Goal: Information Seeking & Learning: Learn about a topic

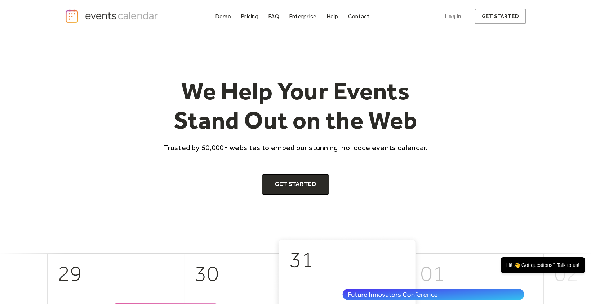
click at [252, 16] on div "Pricing" at bounding box center [250, 16] width 18 height 4
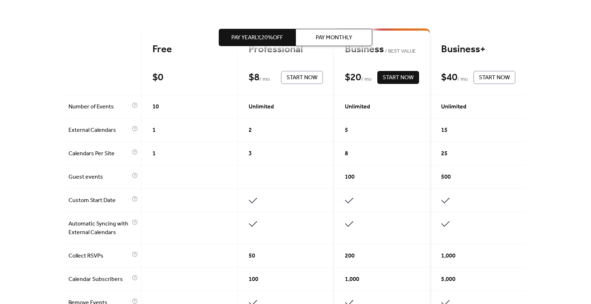
scroll to position [178, 0]
click at [326, 38] on span "Pay Monthly" at bounding box center [334, 38] width 36 height 9
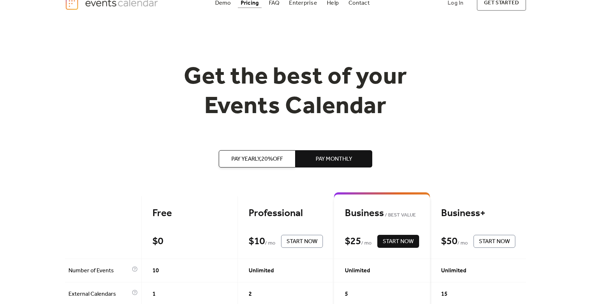
scroll to position [0, 0]
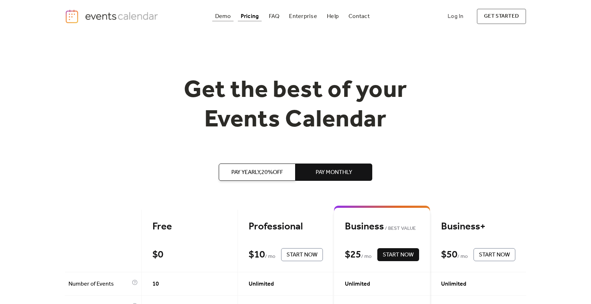
click at [225, 15] on div "Demo" at bounding box center [223, 16] width 16 height 4
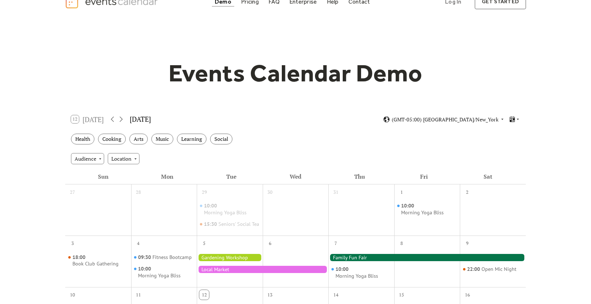
scroll to position [25, 0]
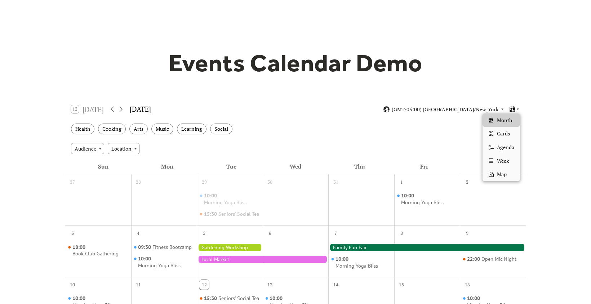
click at [517, 110] on icon at bounding box center [518, 109] width 4 height 4
click at [504, 132] on span "Cards" at bounding box center [503, 134] width 13 height 8
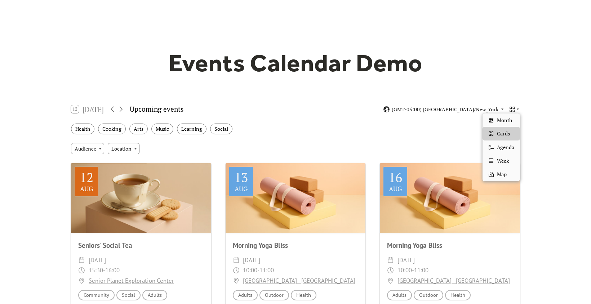
click at [517, 109] on icon at bounding box center [518, 109] width 2 height 1
click at [504, 147] on span "Agenda" at bounding box center [505, 147] width 17 height 8
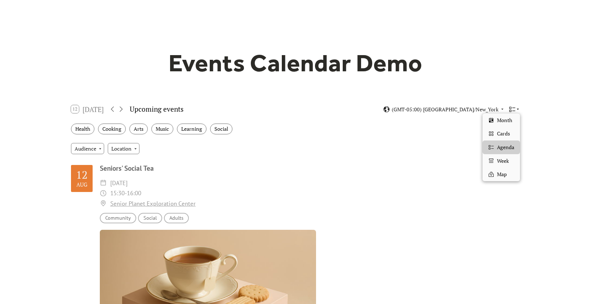
click at [517, 109] on icon at bounding box center [518, 109] width 4 height 4
click at [504, 158] on span "Week" at bounding box center [503, 161] width 12 height 8
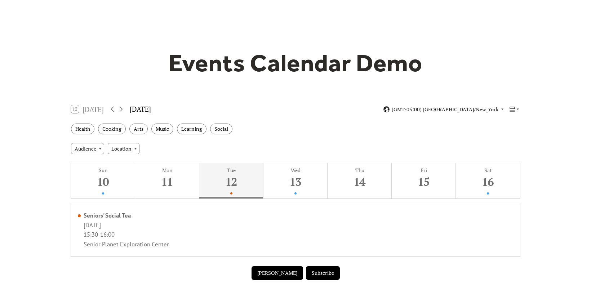
click at [518, 109] on icon at bounding box center [518, 109] width 4 height 4
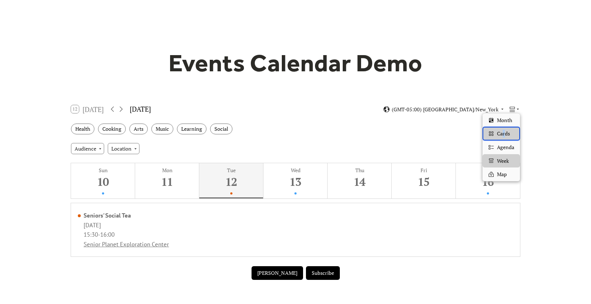
click at [504, 131] on span "Cards" at bounding box center [503, 134] width 13 height 8
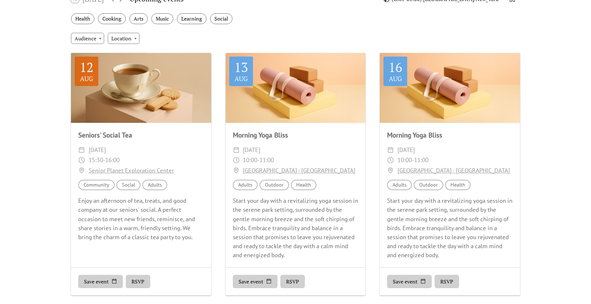
scroll to position [136, 0]
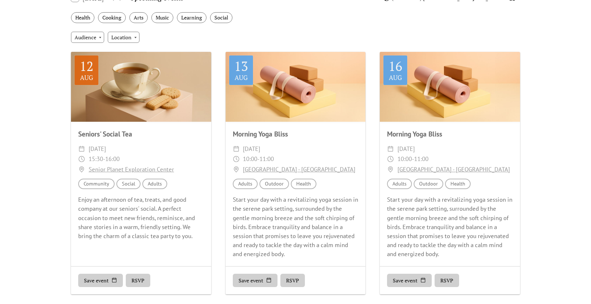
click at [141, 280] on button "RSVP" at bounding box center [138, 281] width 24 height 14
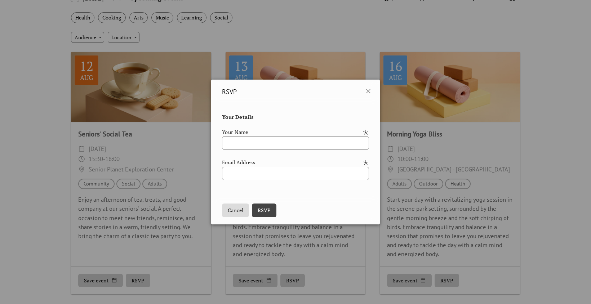
click at [231, 209] on button "Cancel" at bounding box center [235, 211] width 27 height 14
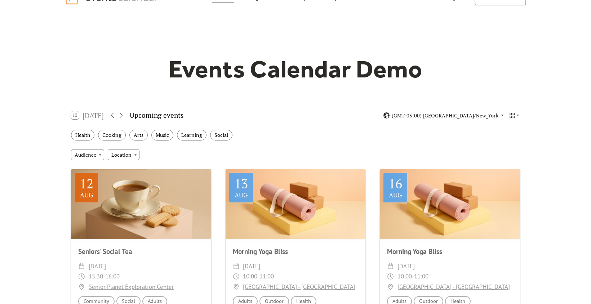
scroll to position [0, 0]
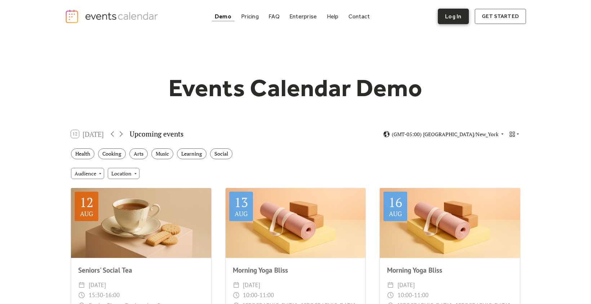
click at [458, 18] on link "Log In" at bounding box center [453, 16] width 31 height 15
